Goal: Information Seeking & Learning: Learn about a topic

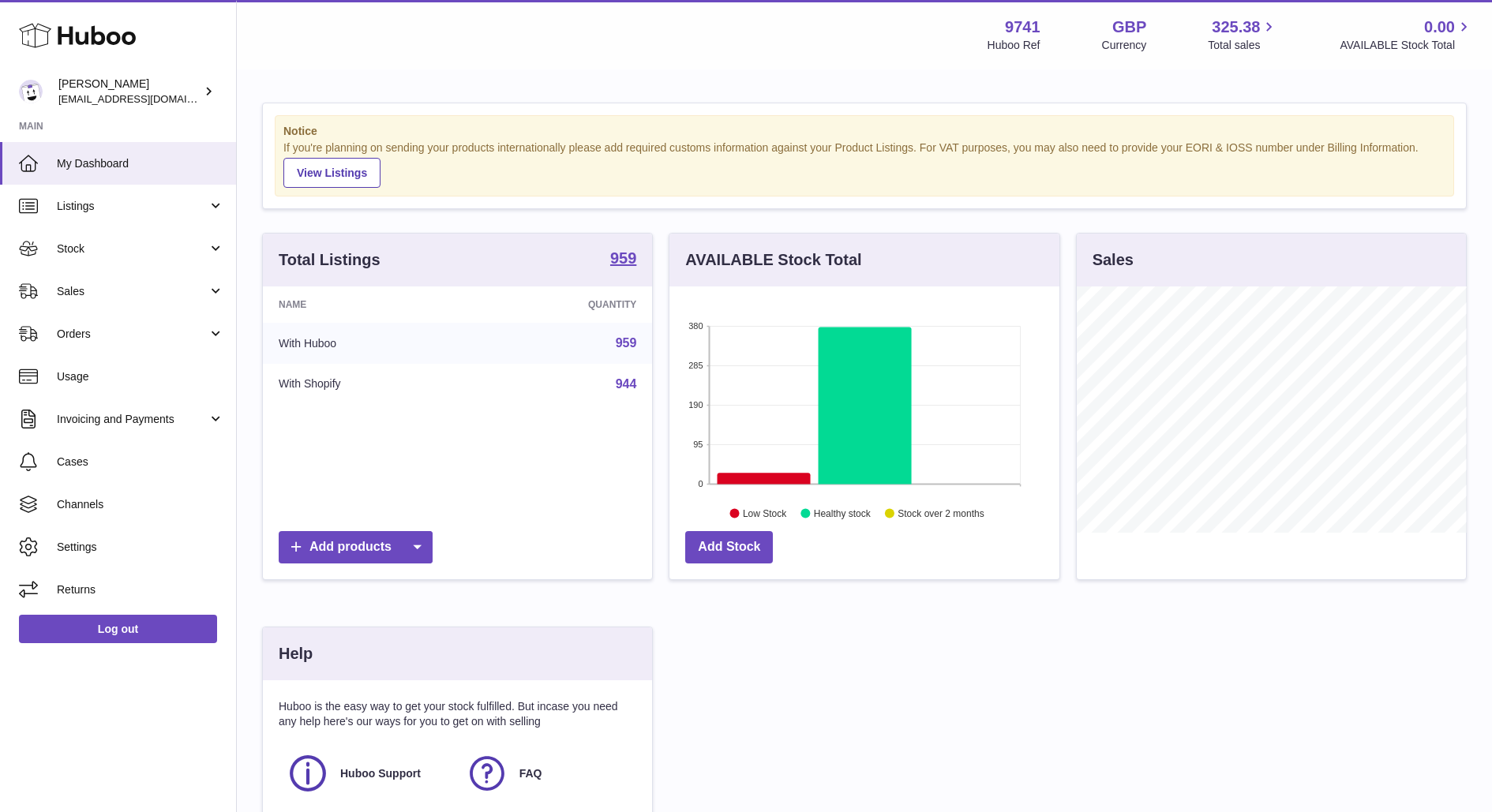
scroll to position [245, 389]
click at [67, 294] on span "Sales" at bounding box center [132, 292] width 151 height 15
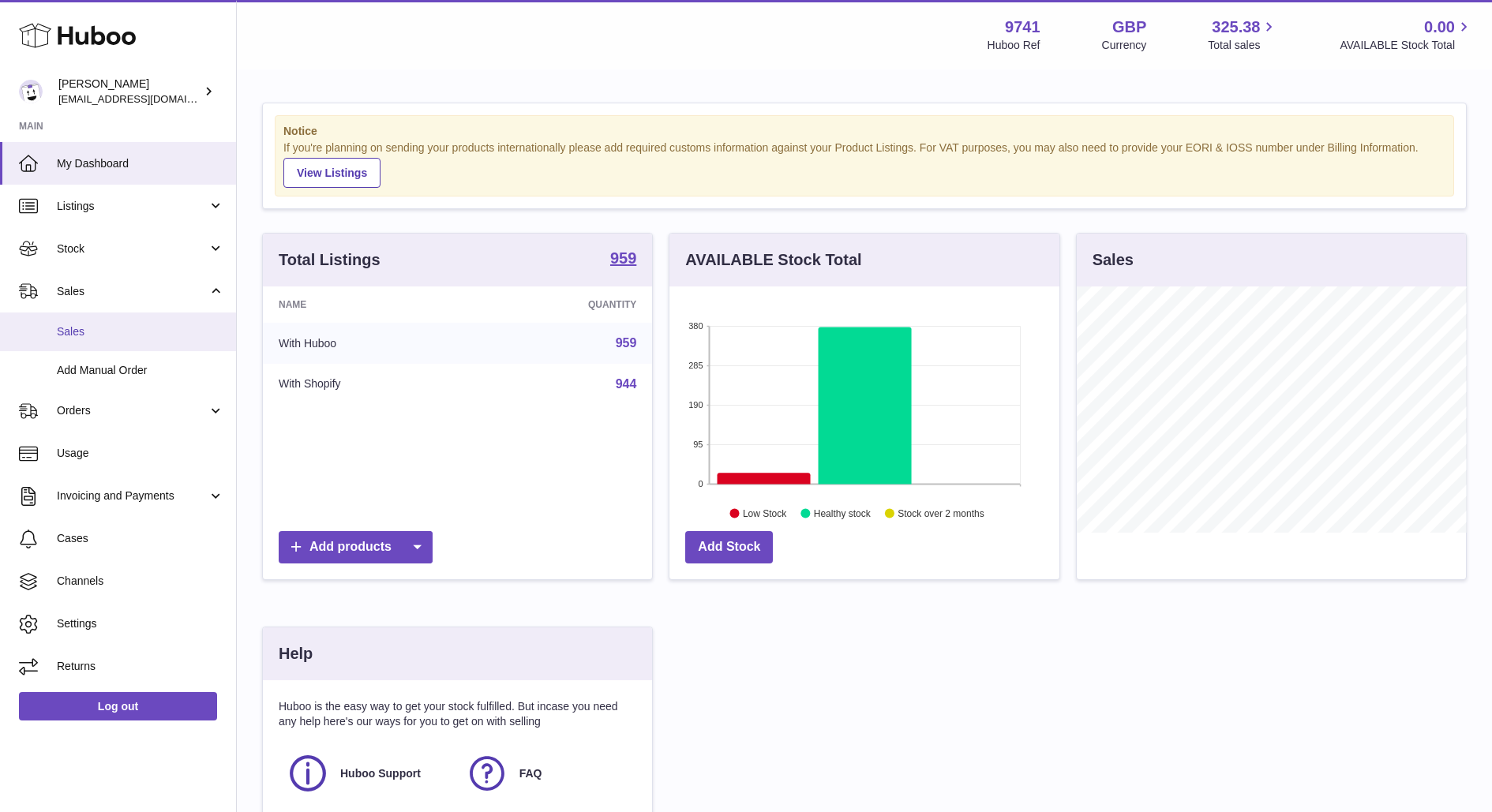
click at [94, 327] on span "Sales" at bounding box center [140, 332] width 167 height 15
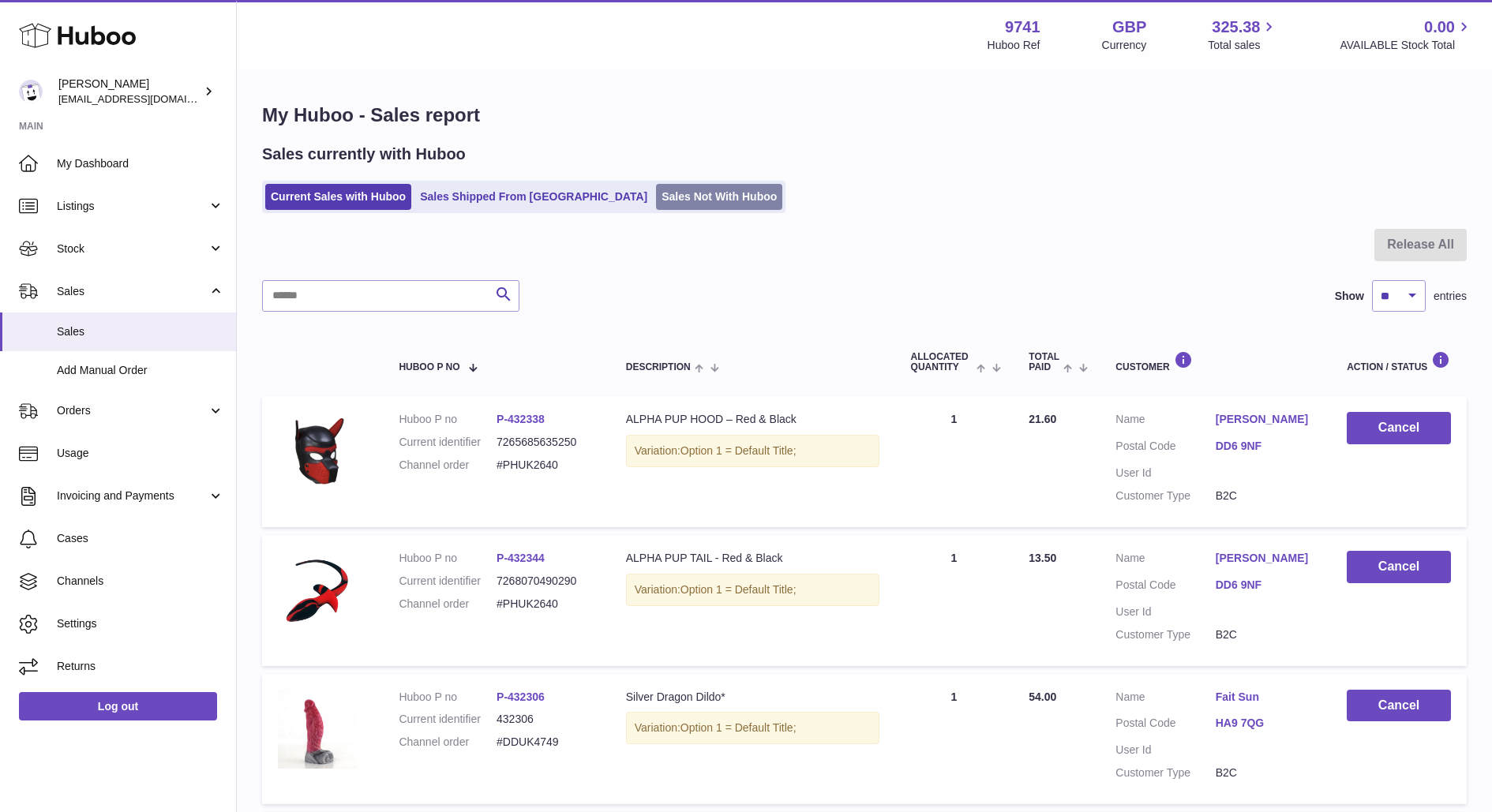
click at [656, 191] on link "Sales Not With Huboo" at bounding box center [719, 197] width 126 height 26
